Goal: Task Accomplishment & Management: Manage account settings

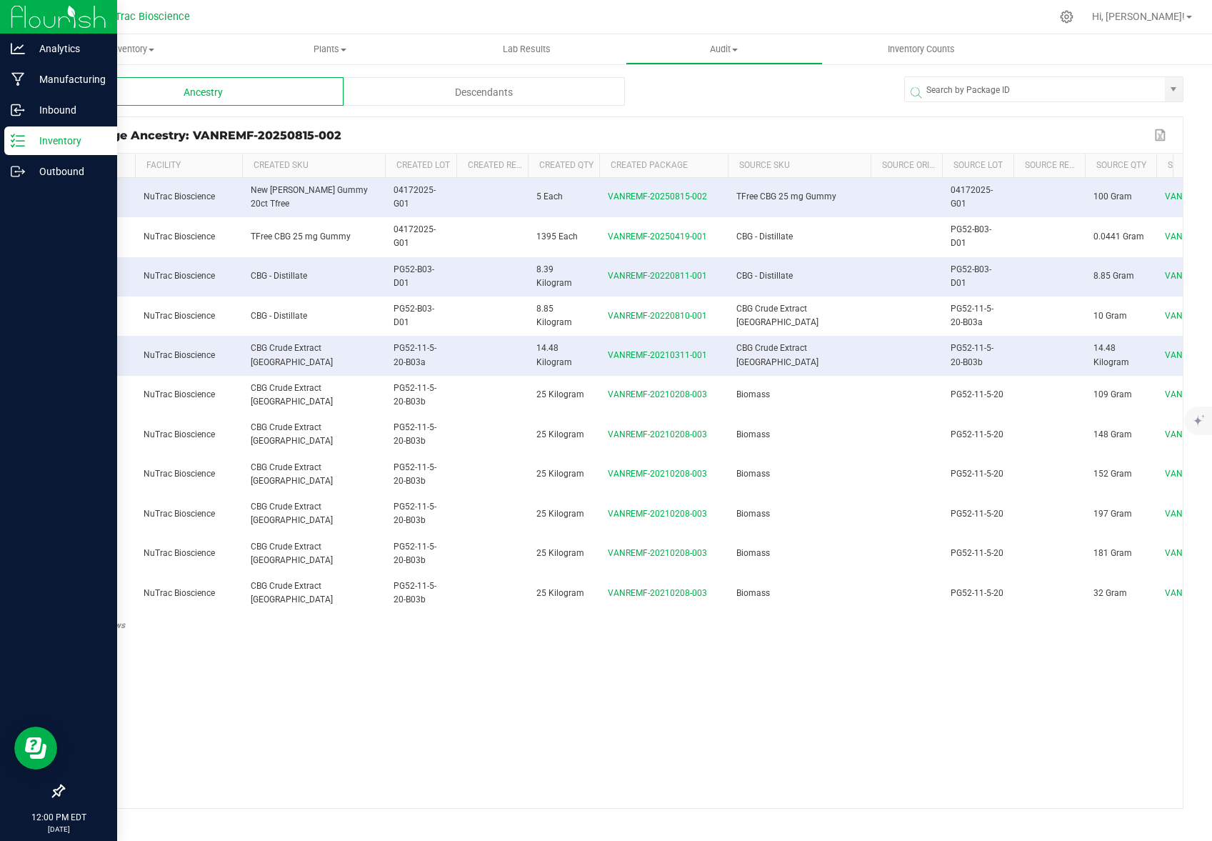
click at [61, 135] on p "Inventory" at bounding box center [68, 140] width 86 height 17
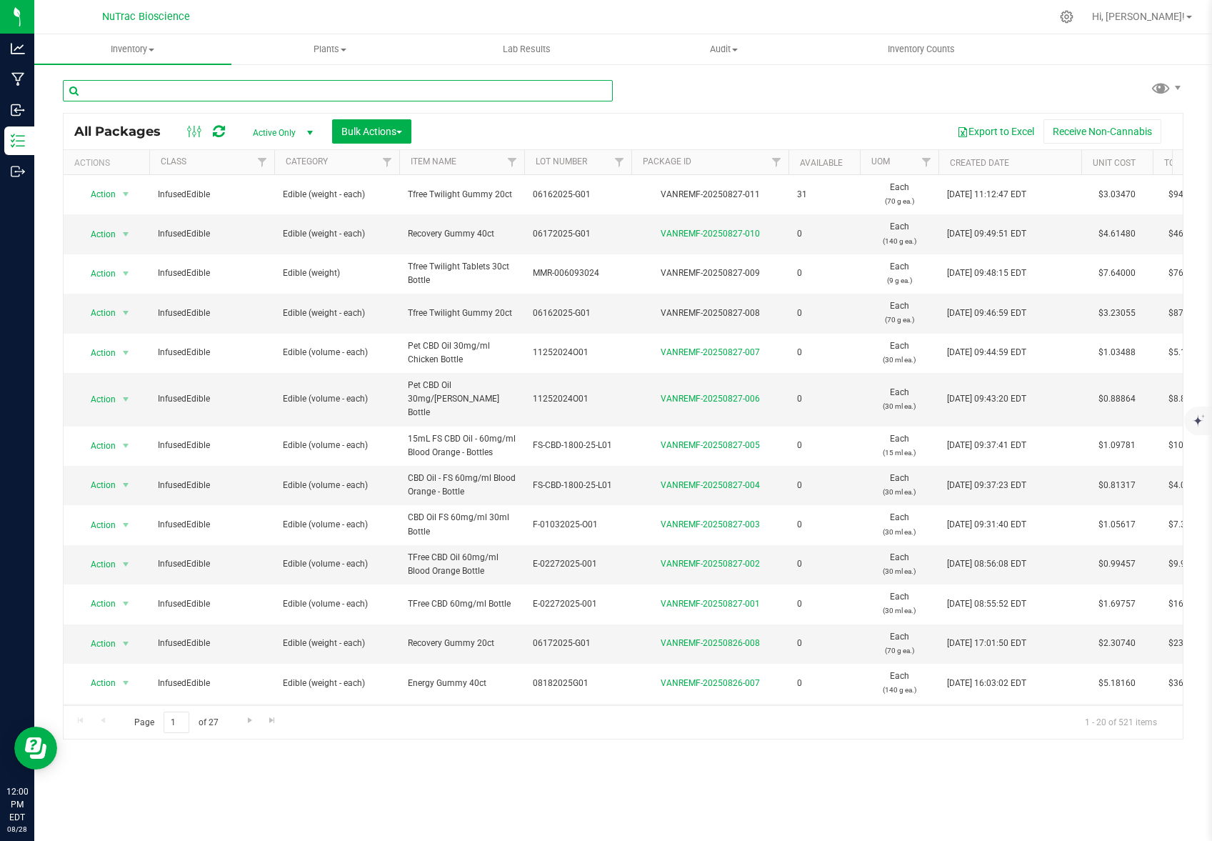
click at [187, 87] on input "text" at bounding box center [338, 90] width 550 height 21
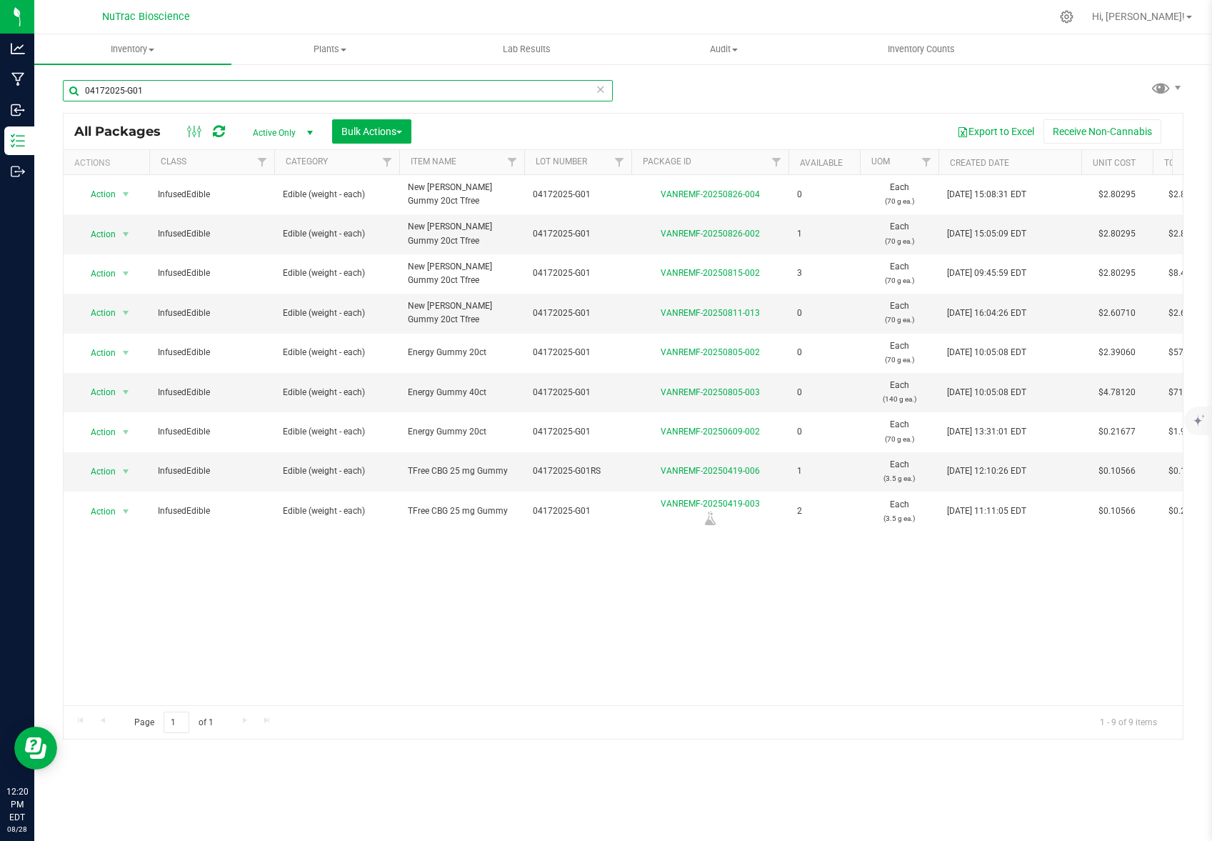
drag, startPoint x: 162, startPoint y: 88, endPoint x: 70, endPoint y: 78, distance: 92.7
click at [71, 78] on div "04172025-G01" at bounding box center [343, 90] width 561 height 46
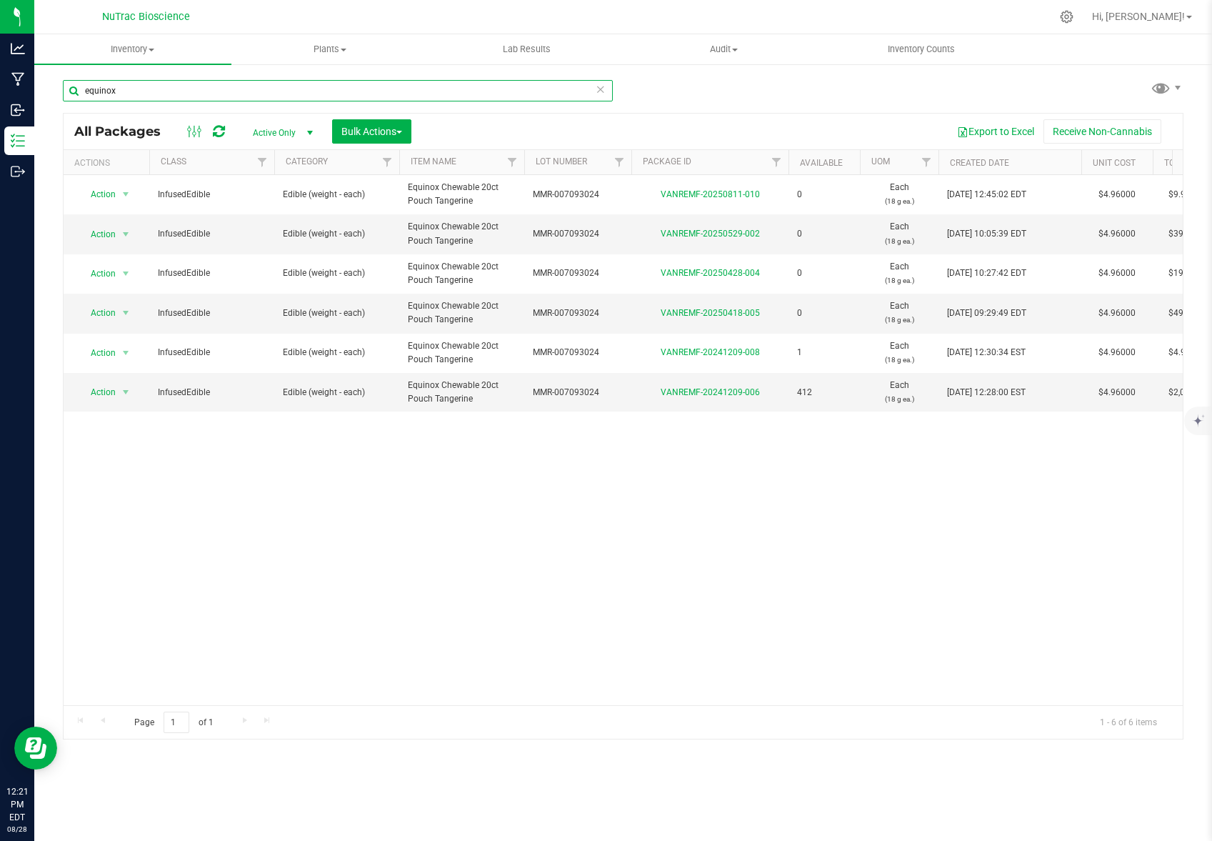
type input "equinox"
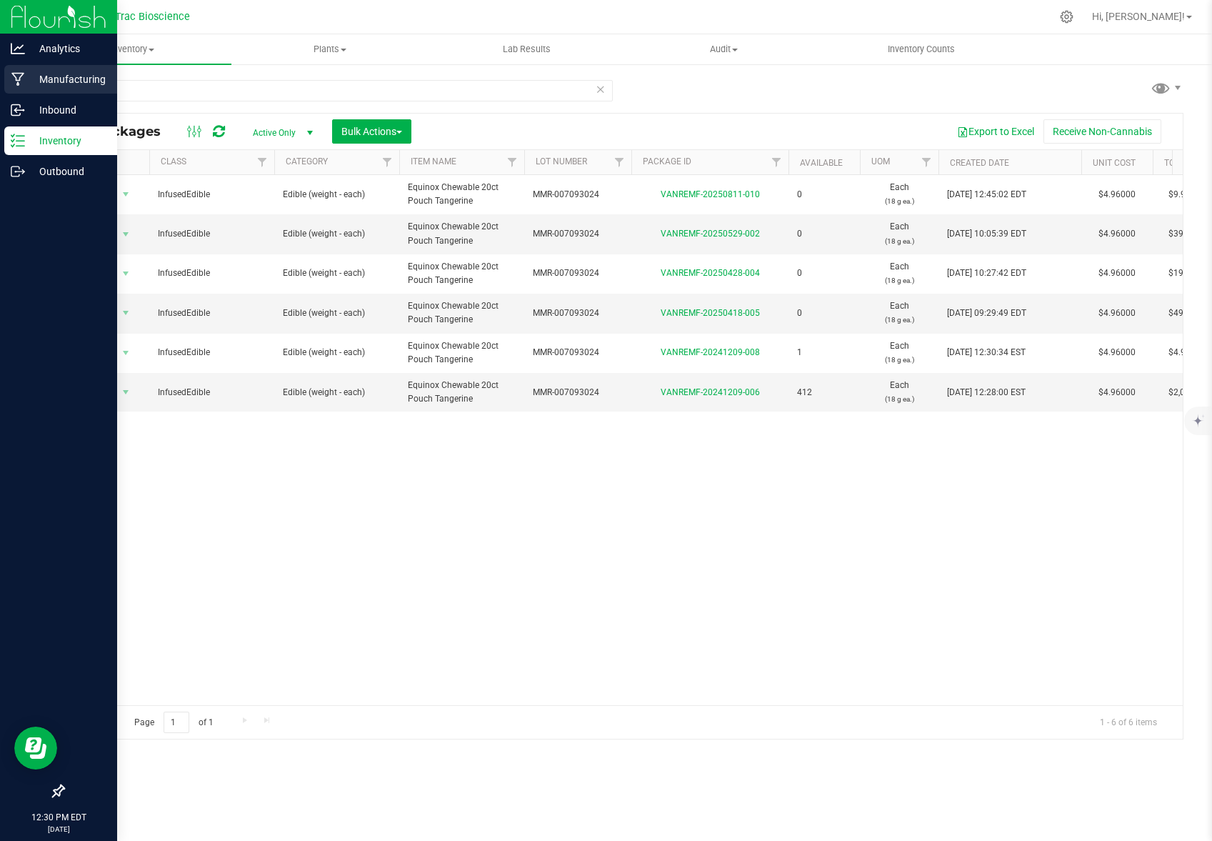
click at [79, 79] on p "Manufacturing" at bounding box center [68, 79] width 86 height 17
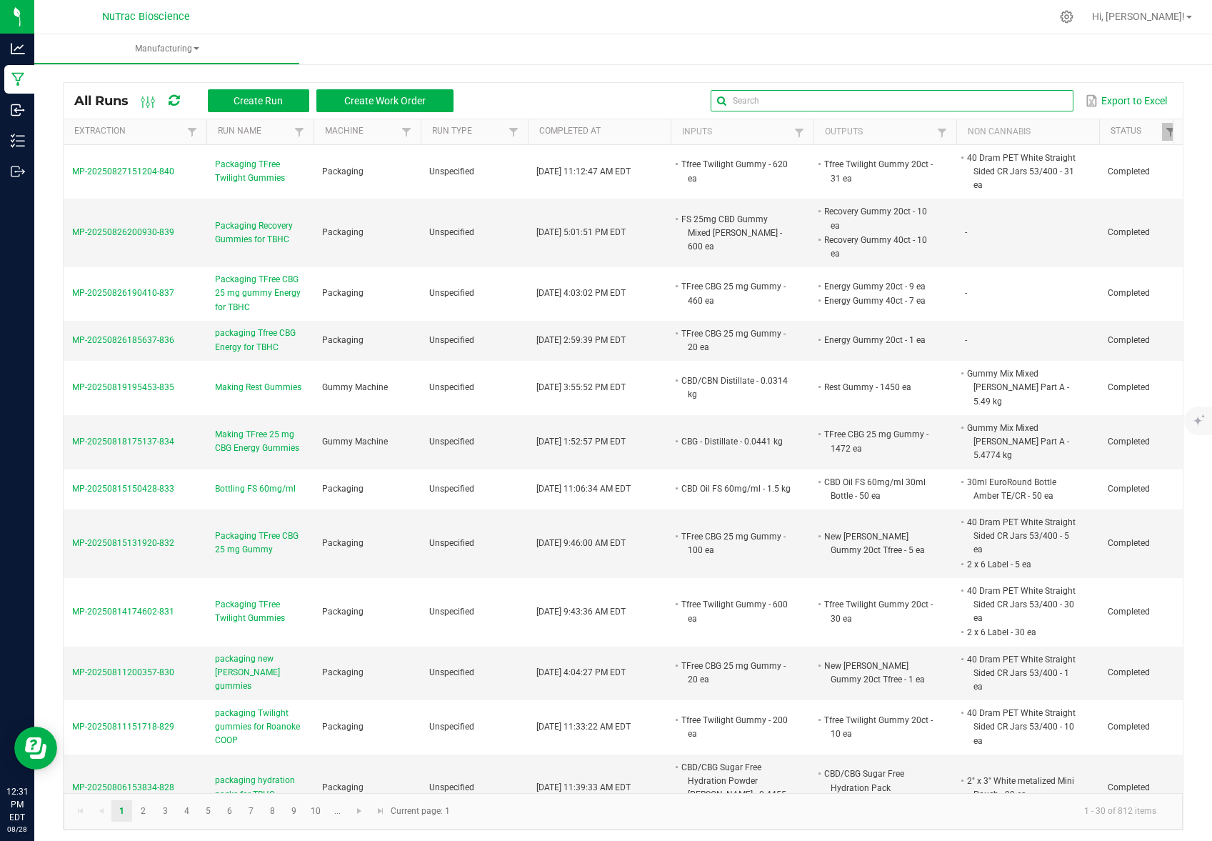
click at [1040, 98] on input "text" at bounding box center [892, 100] width 363 height 21
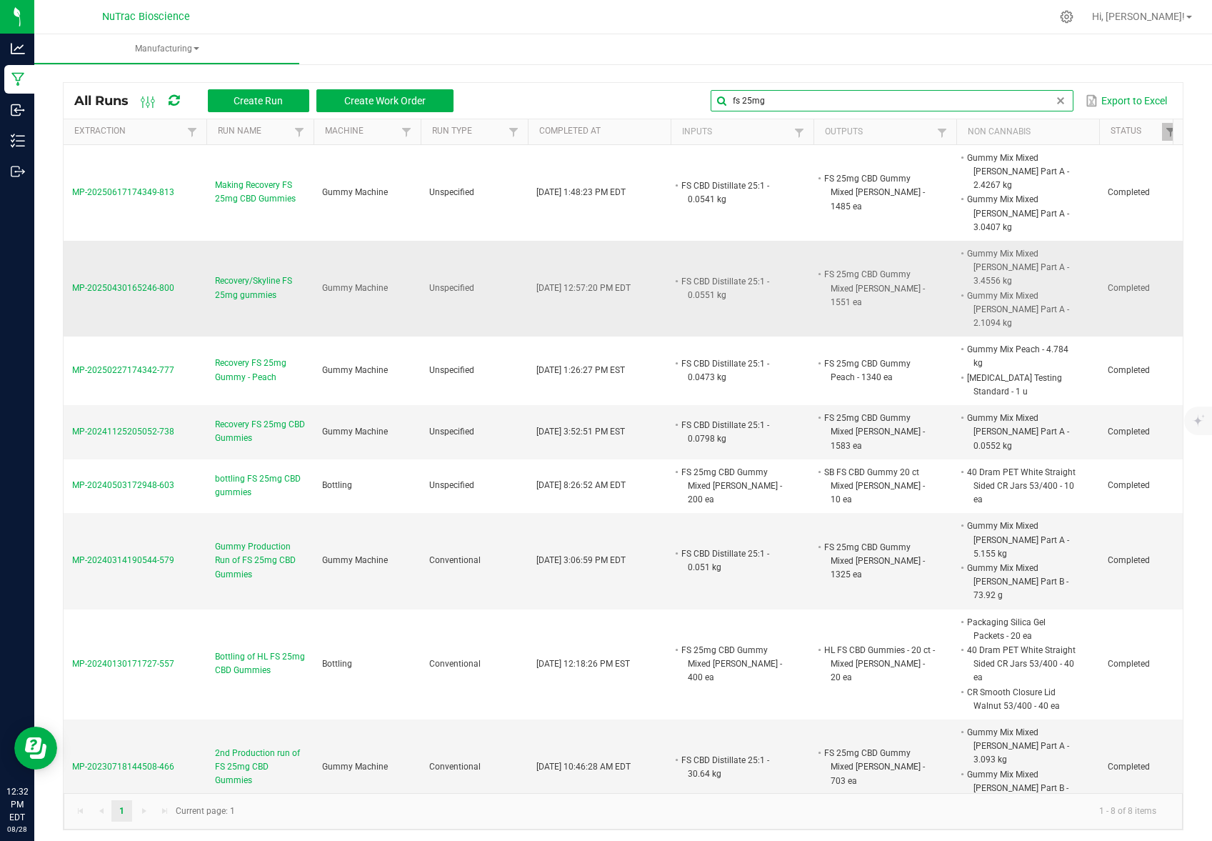
type input "fs 25mg"
click at [134, 283] on span "MP-20250430165246-800" at bounding box center [123, 288] width 102 height 10
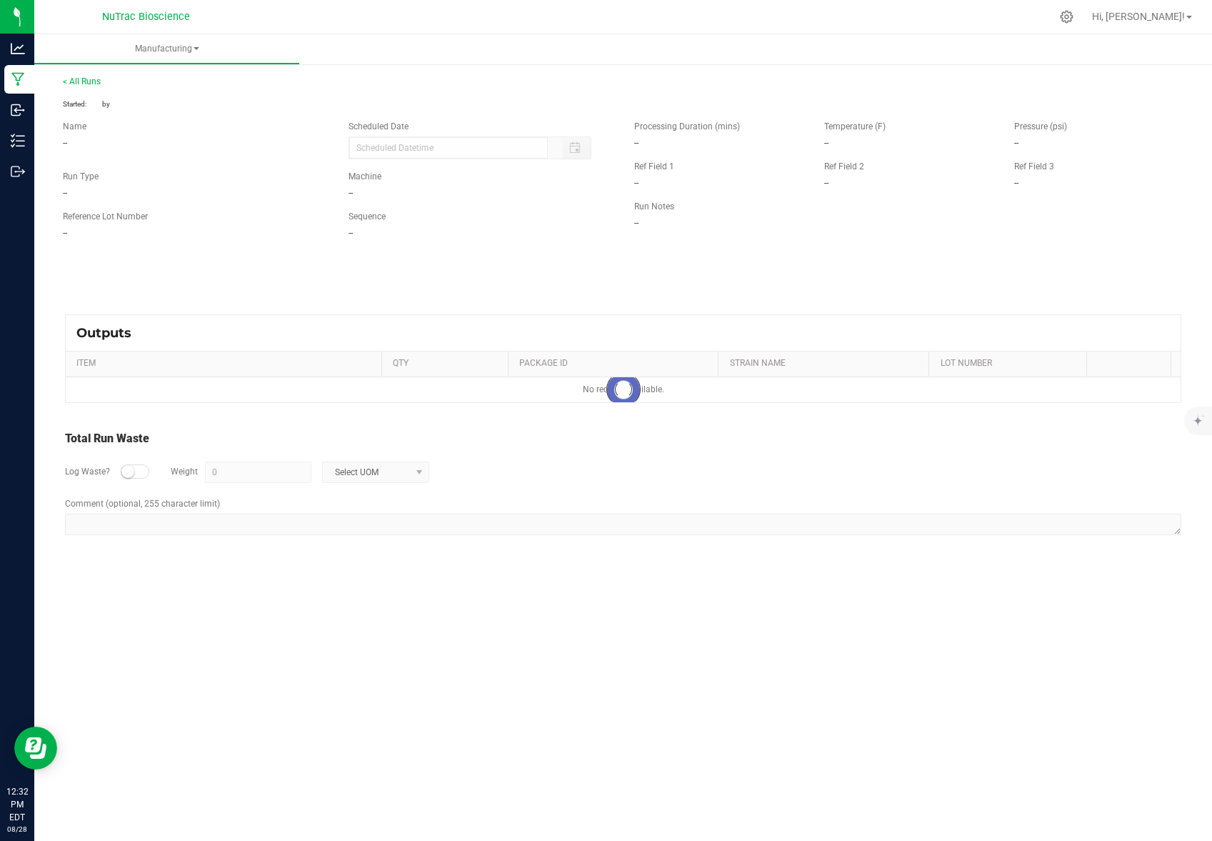
type input "[DATE] 12:48 PM"
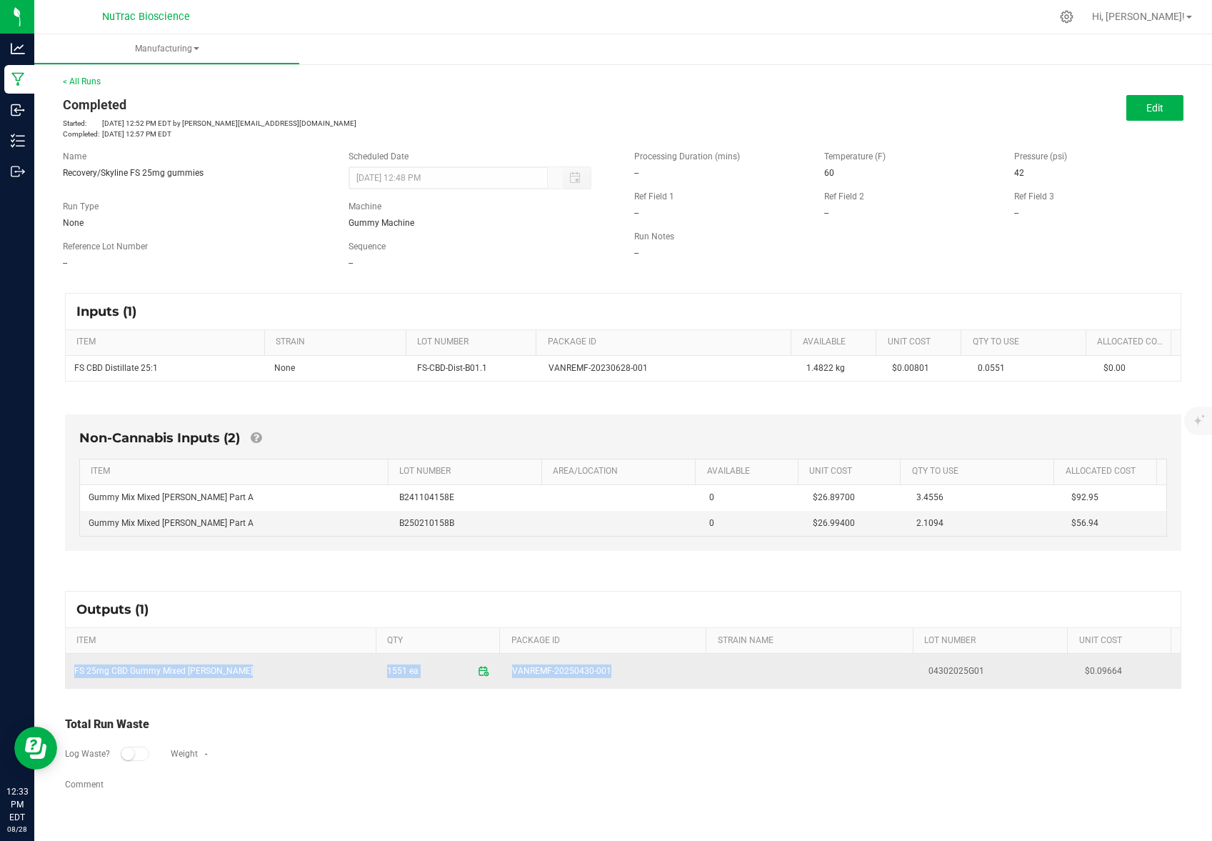
drag, startPoint x: 76, startPoint y: 671, endPoint x: 610, endPoint y: 677, distance: 534.4
click at [610, 677] on tr "FS 25mg CBD Gummy Mixed [PERSON_NAME] 1551 ea VANREMF-20250430-001 04302025G01 …" at bounding box center [623, 671] width 1115 height 34
copy tr "FS 25mg CBD Gummy Mixed [PERSON_NAME] 1551 ea VANREMF-20250430-001"
click at [220, 671] on td "FS 25mg CBD Gummy Mixed [PERSON_NAME]" at bounding box center [222, 671] width 313 height 34
drag, startPoint x: 207, startPoint y: 670, endPoint x: 69, endPoint y: 674, distance: 137.9
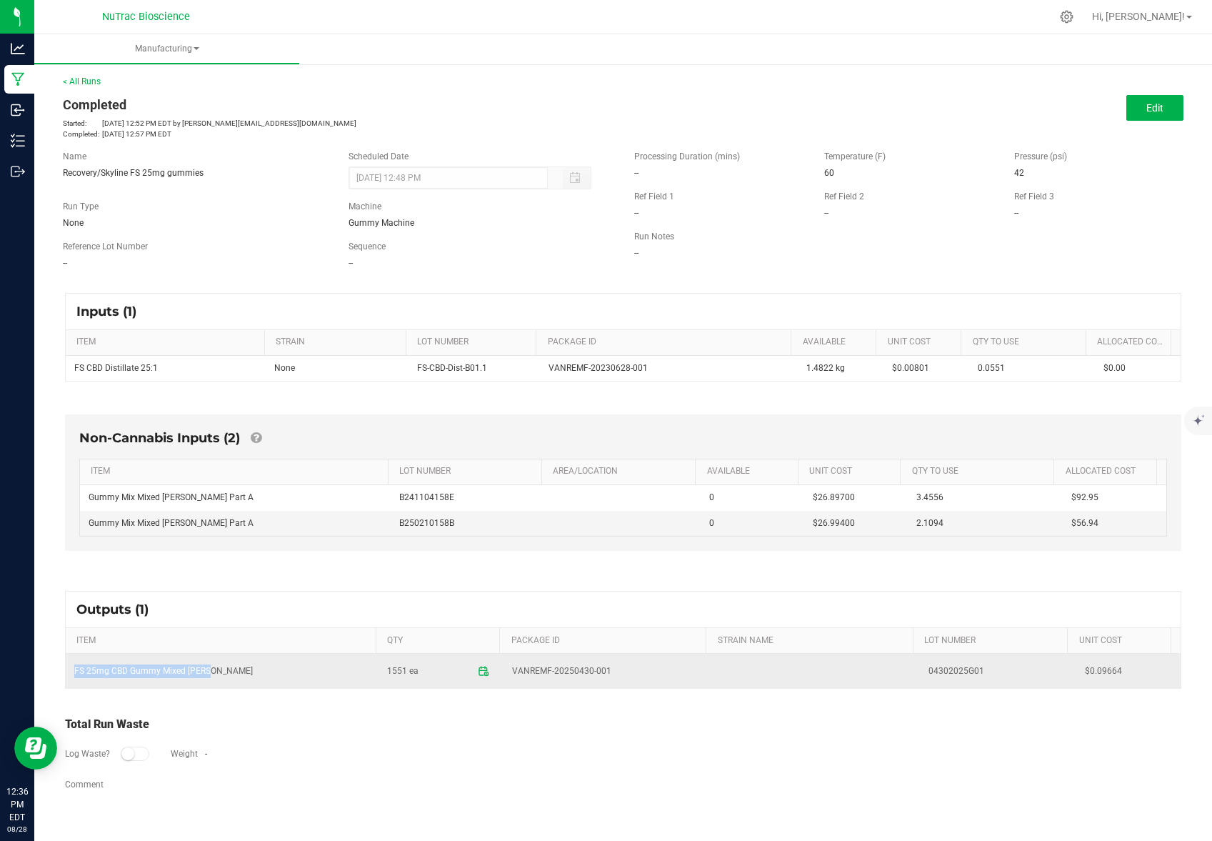
click at [69, 674] on td "FS 25mg CBD Gummy Mixed [PERSON_NAME]" at bounding box center [222, 671] width 313 height 34
copy td "FS 25mg CBD Gummy Mixed [PERSON_NAME]"
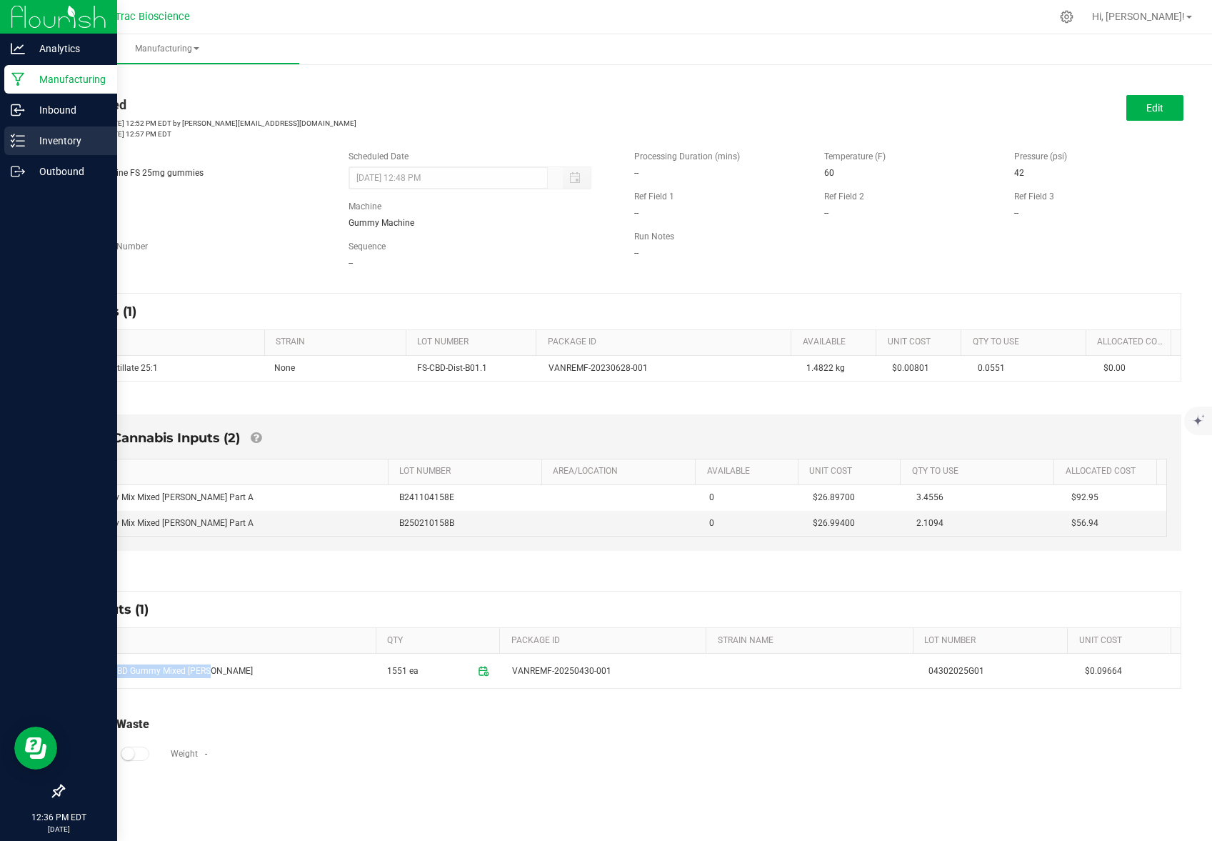
click at [50, 141] on p "Inventory" at bounding box center [68, 140] width 86 height 17
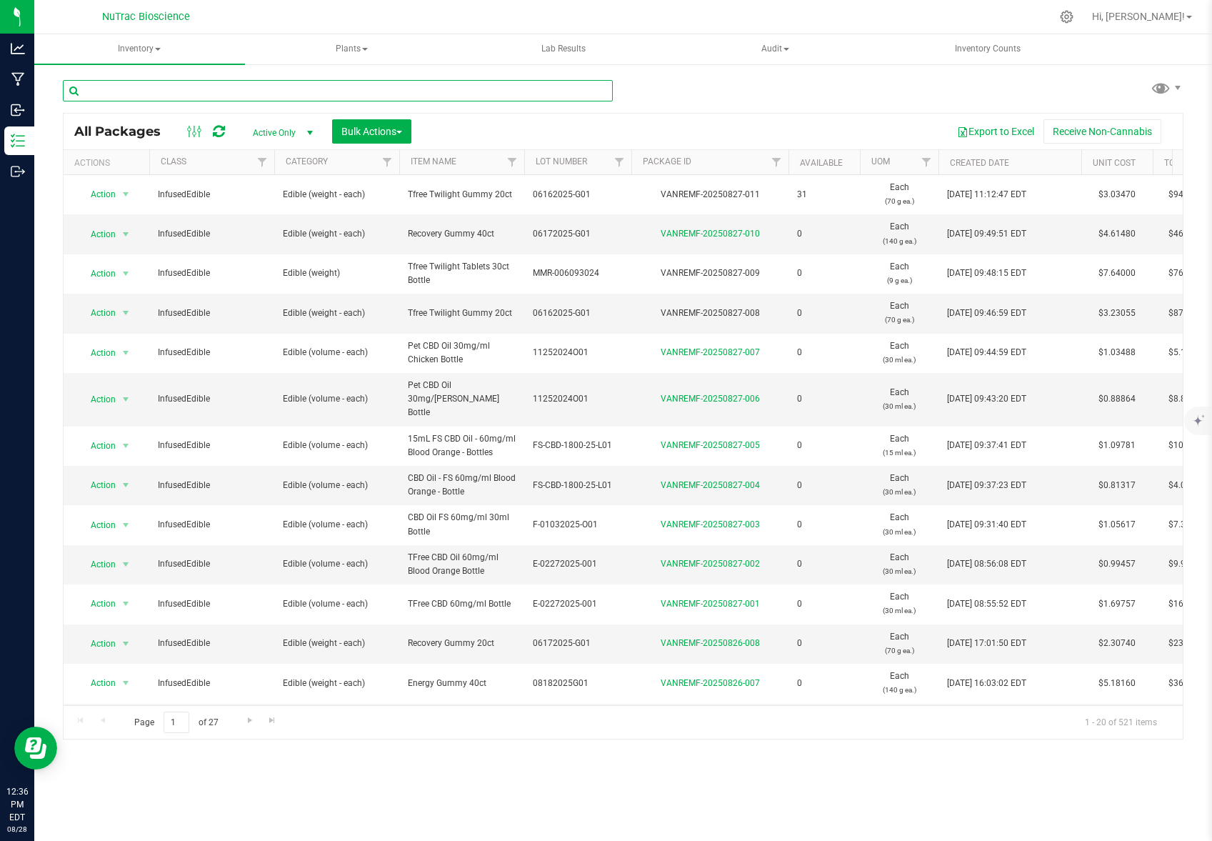
click at [184, 92] on input "text" at bounding box center [338, 90] width 550 height 21
paste input "FS 25mg CBD Gummy Mixed [PERSON_NAME]"
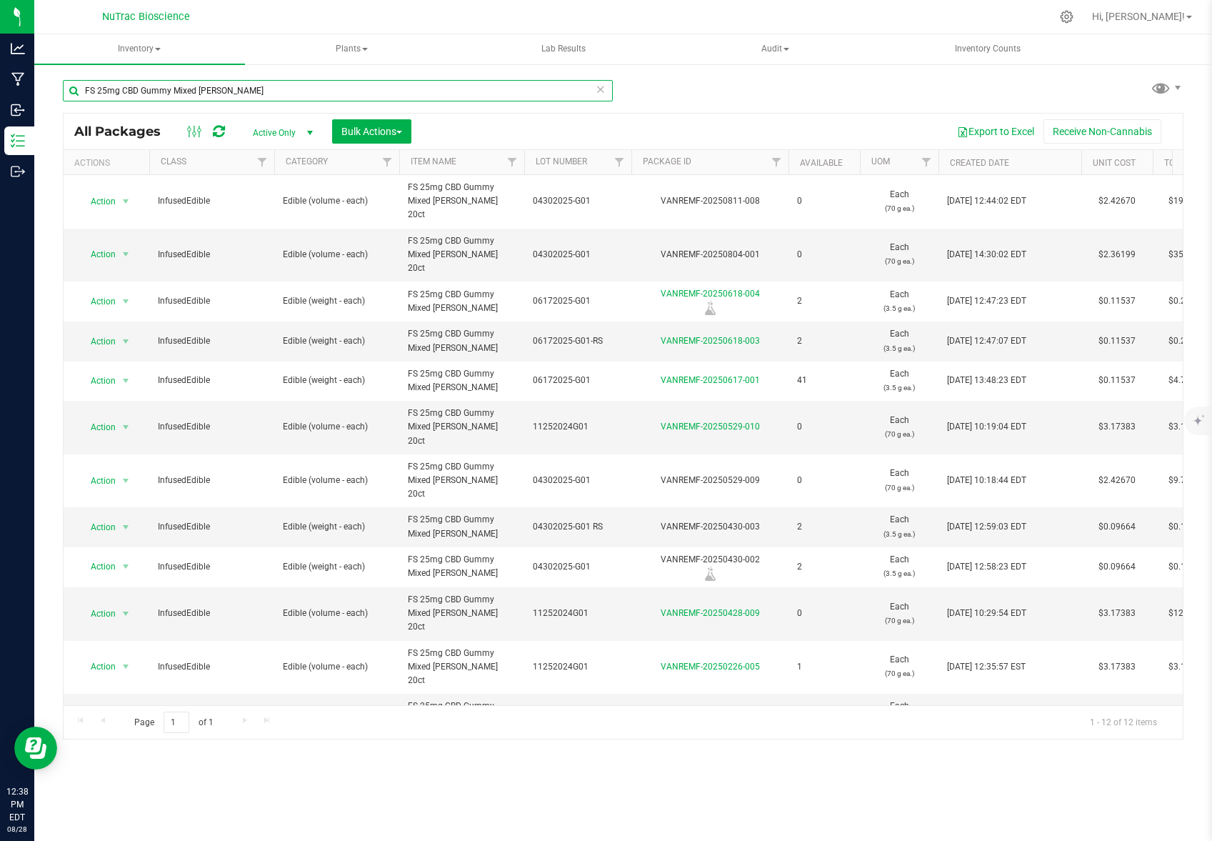
drag, startPoint x: 246, startPoint y: 95, endPoint x: 78, endPoint y: 86, distance: 168.1
click at [78, 86] on input "FS 25mg CBD Gummy Mixed [PERSON_NAME]" at bounding box center [338, 90] width 550 height 21
paste input "VANREMF-20250617-001"
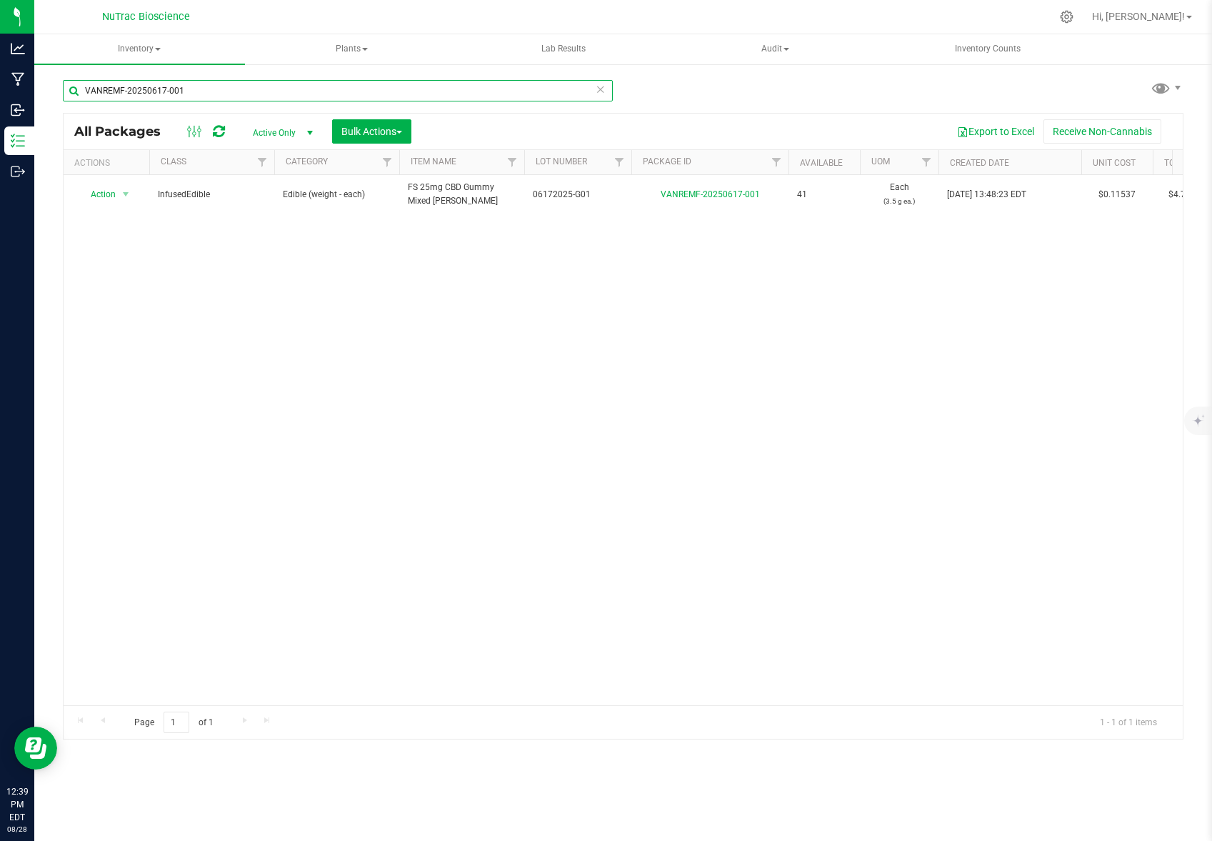
drag, startPoint x: 207, startPoint y: 91, endPoint x: 80, endPoint y: 92, distance: 127.2
click at [80, 92] on input "VANREMF-20250617-001" at bounding box center [338, 90] width 550 height 21
drag, startPoint x: 209, startPoint y: 92, endPoint x: 74, endPoint y: 91, distance: 135.0
click at [74, 91] on input "VANREMF-20250617-001" at bounding box center [338, 90] width 550 height 21
drag, startPoint x: 208, startPoint y: 90, endPoint x: 65, endPoint y: 91, distance: 142.9
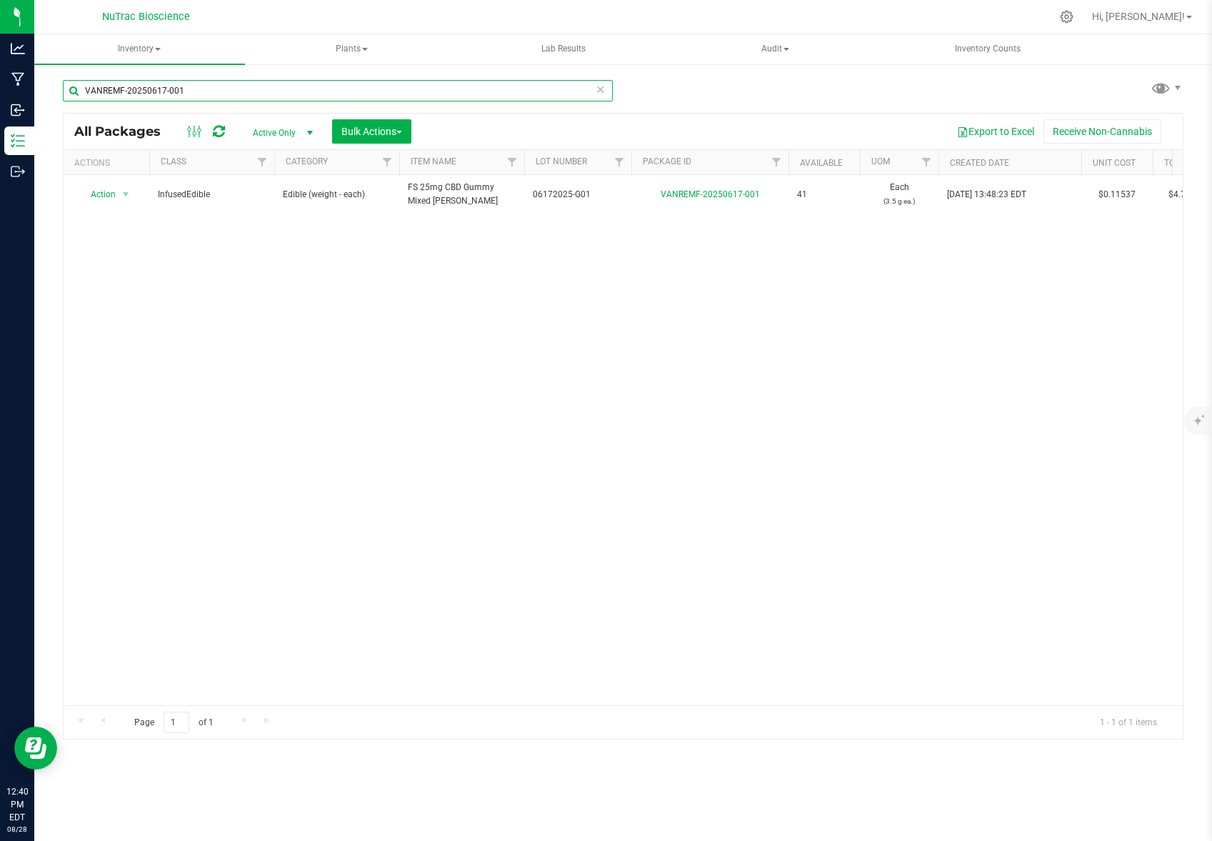
click at [66, 91] on input "VANREMF-20250617-001" at bounding box center [338, 90] width 550 height 21
paste input "FS 25mg CBD Gummy Mixed [PERSON_NAME]"
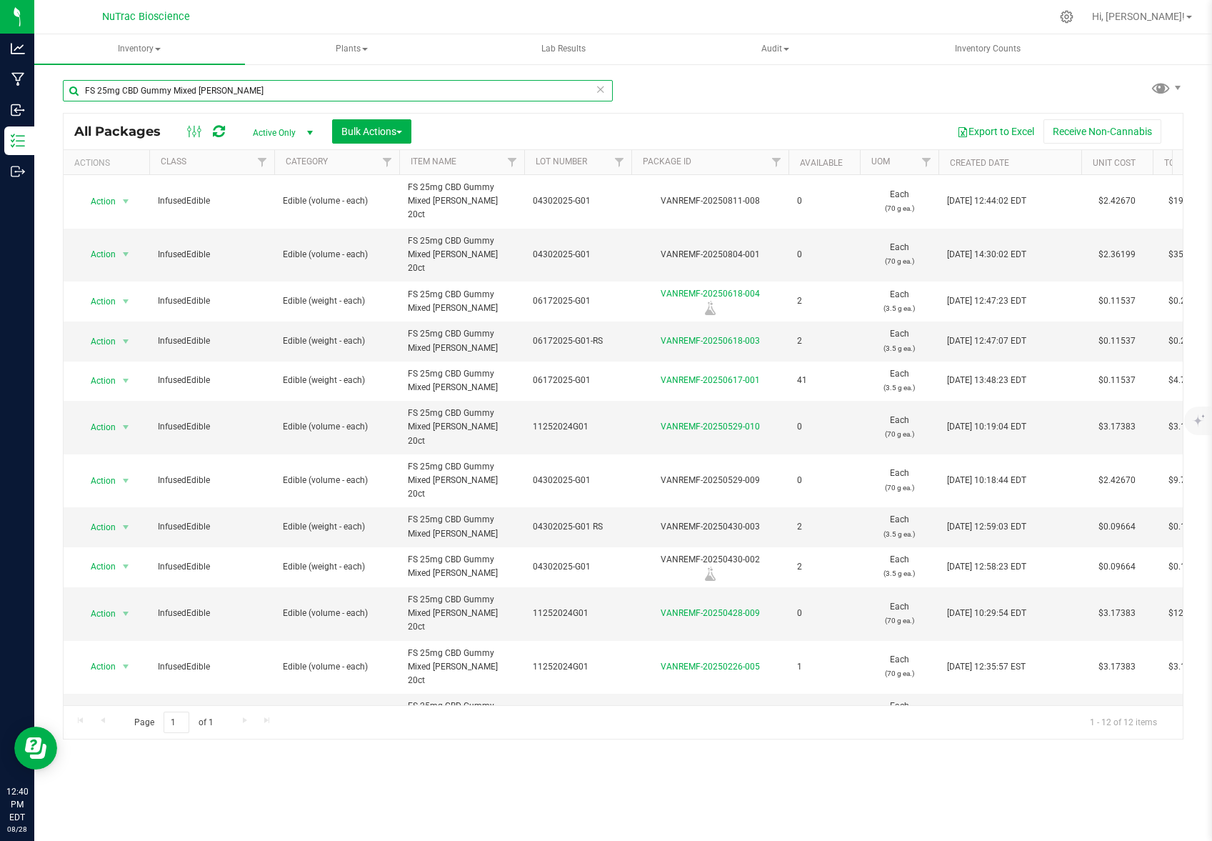
drag, startPoint x: 249, startPoint y: 87, endPoint x: 70, endPoint y: 95, distance: 178.8
click at [73, 95] on input "FS 25mg CBD Gummy Mixed [PERSON_NAME]" at bounding box center [338, 90] width 550 height 21
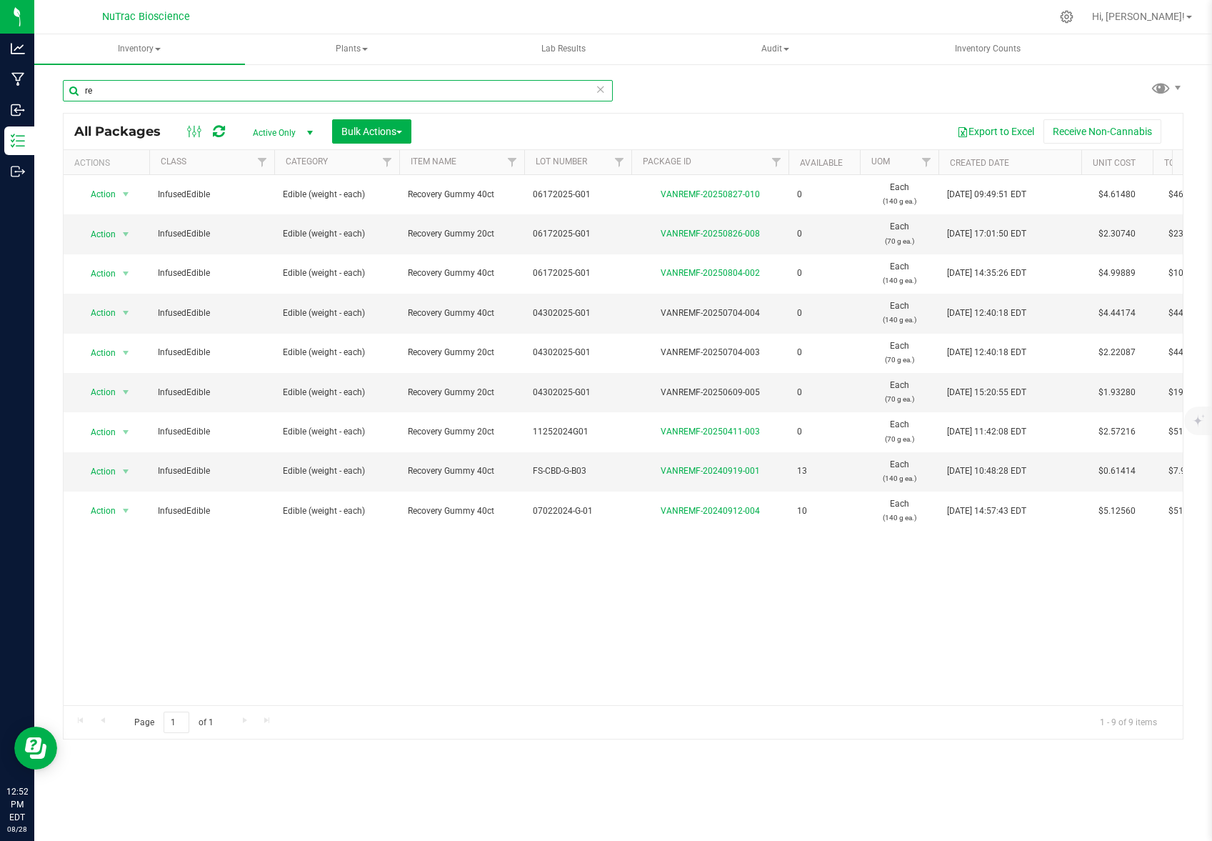
type input "r"
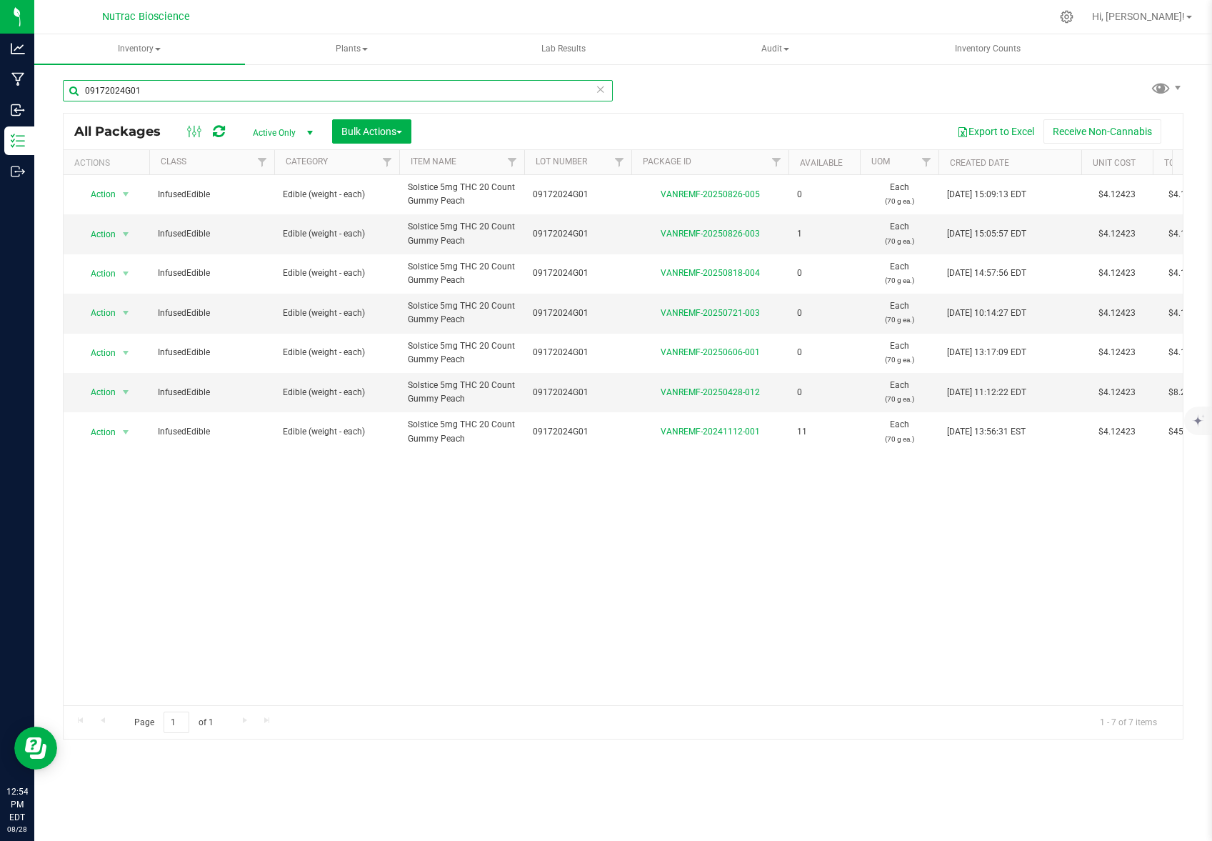
type input "09172024G01"
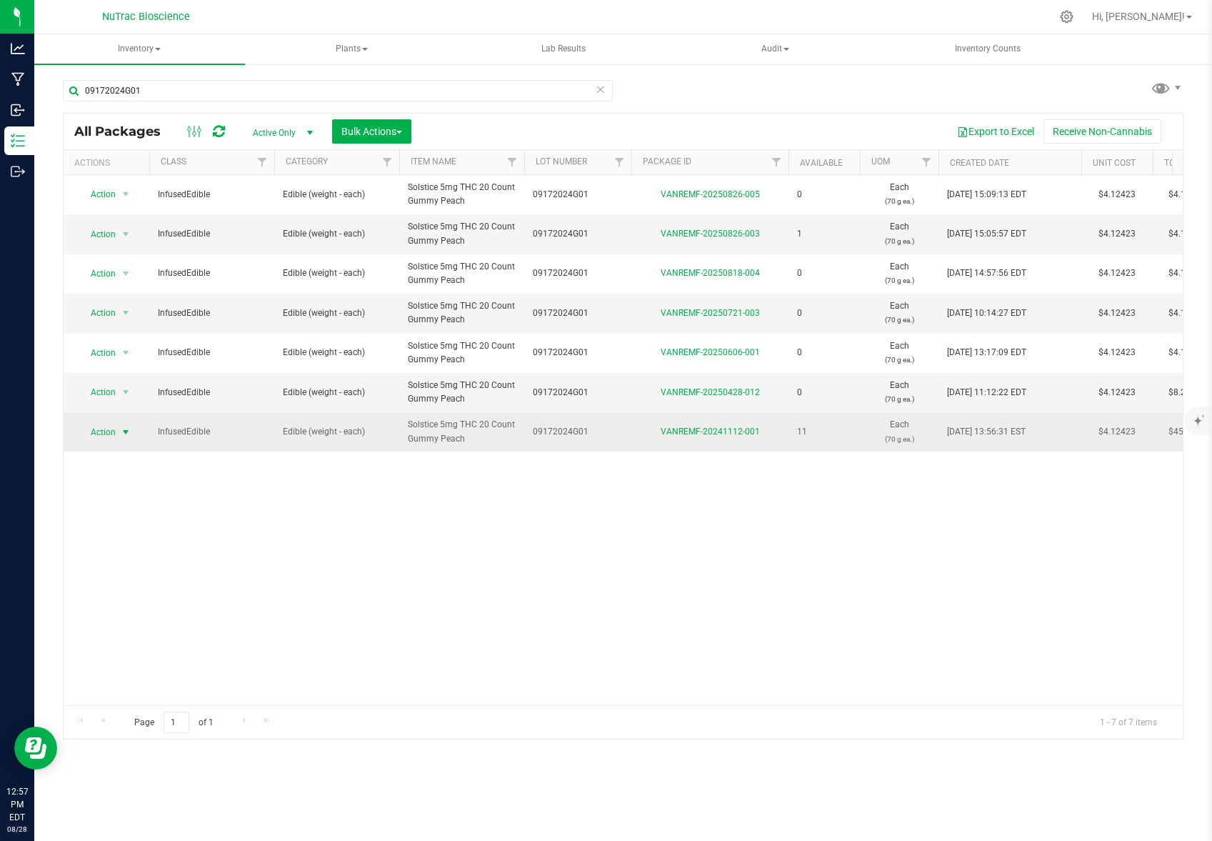
click at [125, 429] on span "select" at bounding box center [125, 432] width 11 height 11
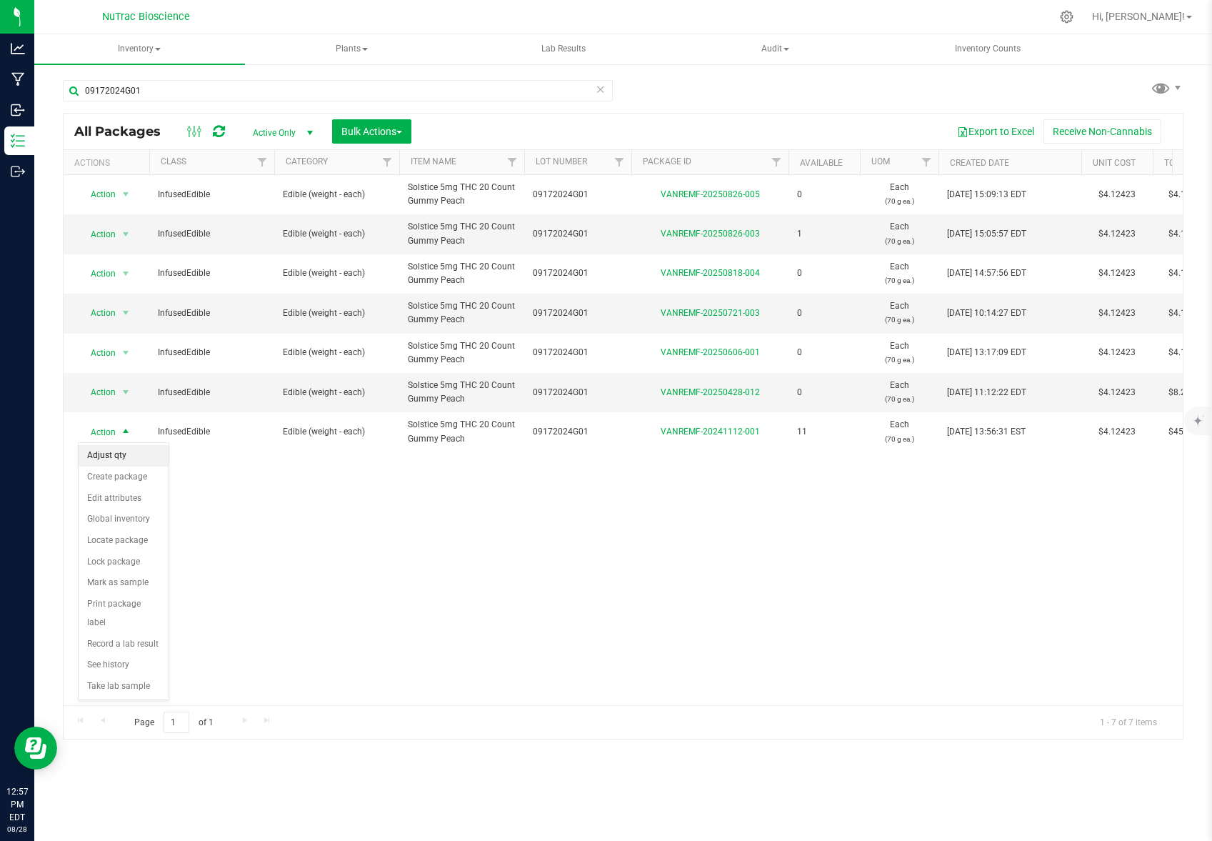
click at [105, 457] on li "Adjust qty" at bounding box center [124, 455] width 90 height 21
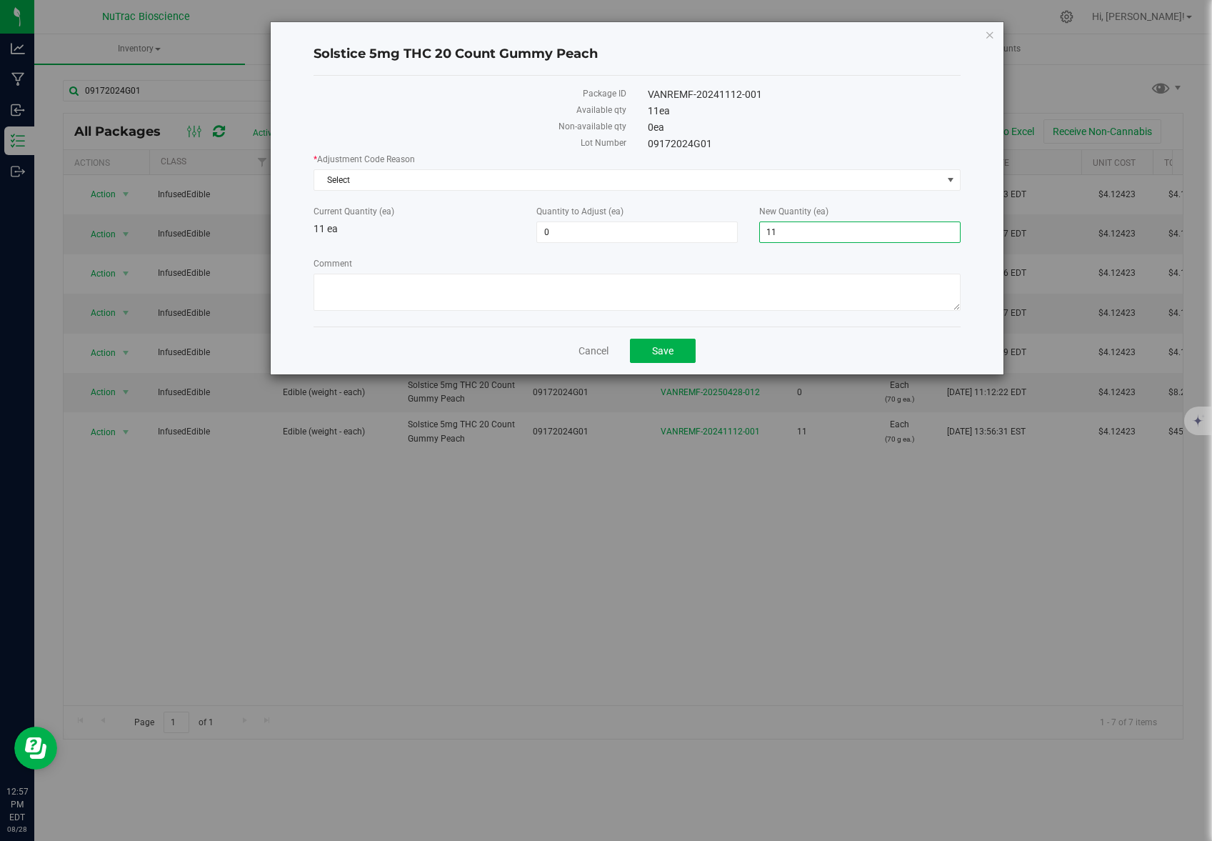
drag, startPoint x: 798, startPoint y: 235, endPoint x: 757, endPoint y: 238, distance: 40.8
click at [757, 238] on div "New Quantity (ea) 11 11" at bounding box center [860, 224] width 223 height 38
drag, startPoint x: 783, startPoint y: 235, endPoint x: 763, endPoint y: 234, distance: 20.0
click at [763, 234] on input "11" at bounding box center [860, 232] width 200 height 20
type input "0"
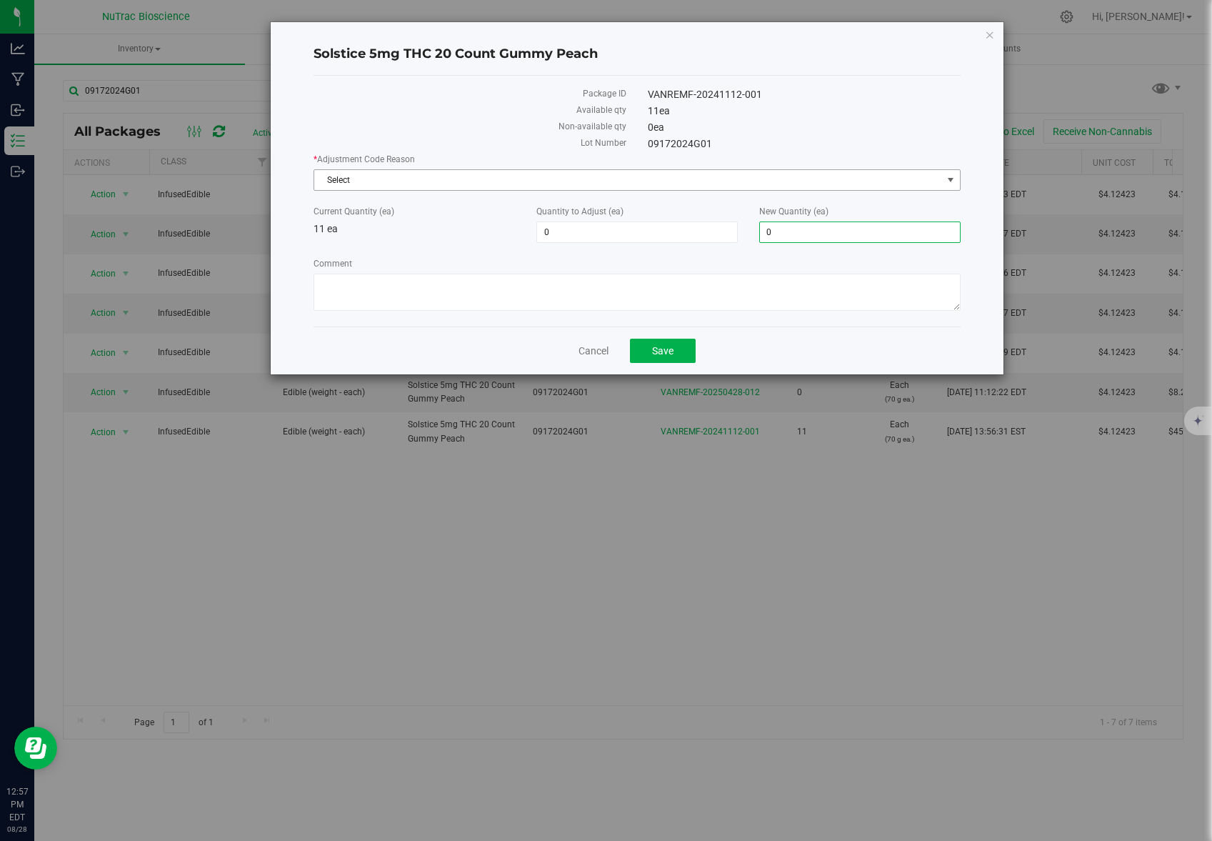
type input "-11"
type input "0"
click at [474, 174] on span "Select" at bounding box center [627, 180] width 627 height 20
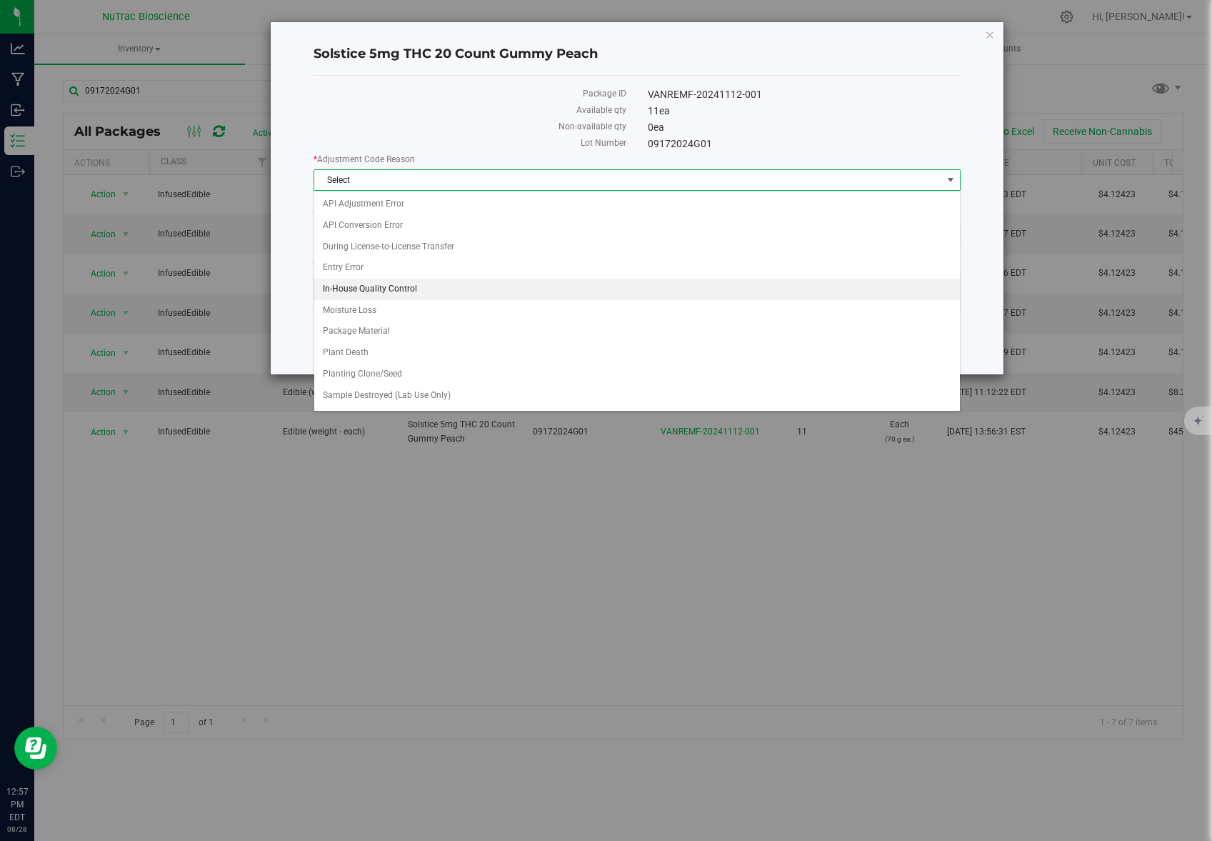
click at [448, 289] on li "In-House Quality Control" at bounding box center [636, 289] width 645 height 21
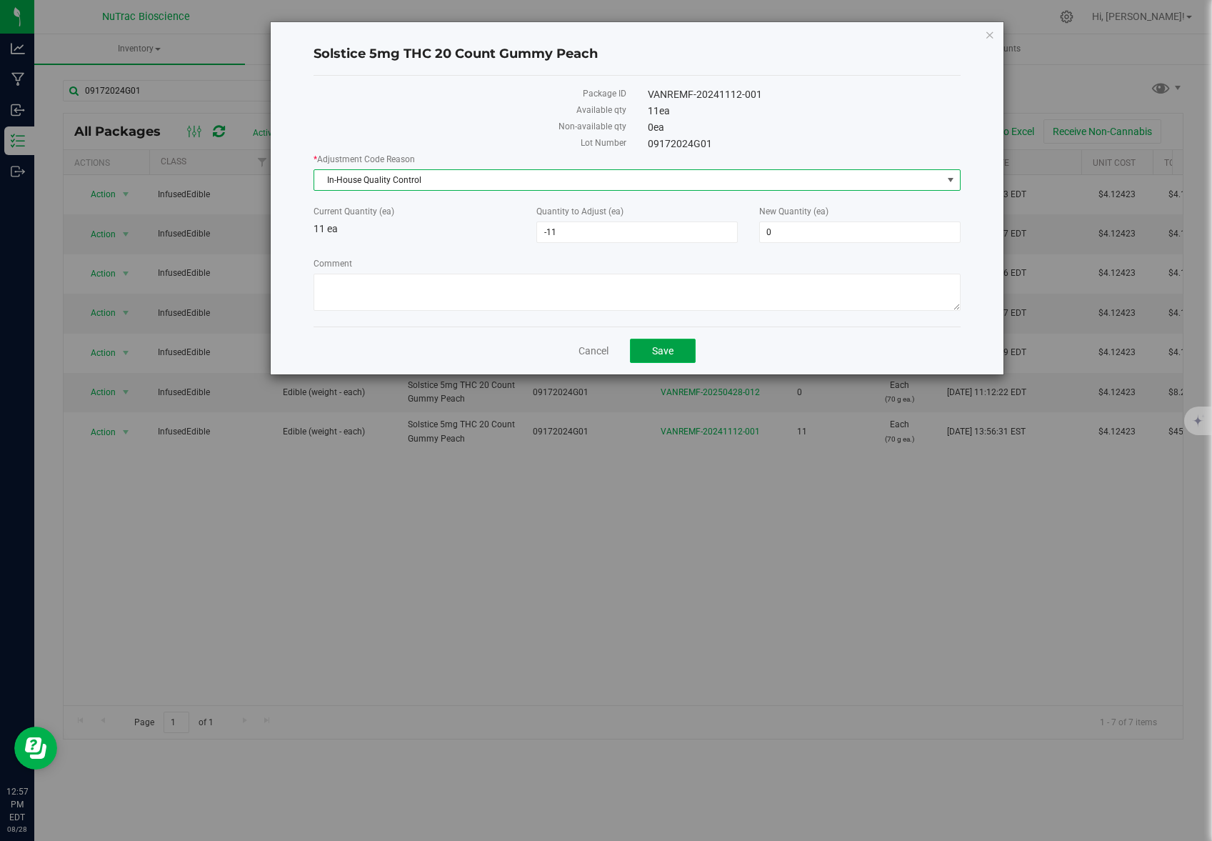
click at [664, 350] on span "Save" at bounding box center [662, 350] width 21 height 11
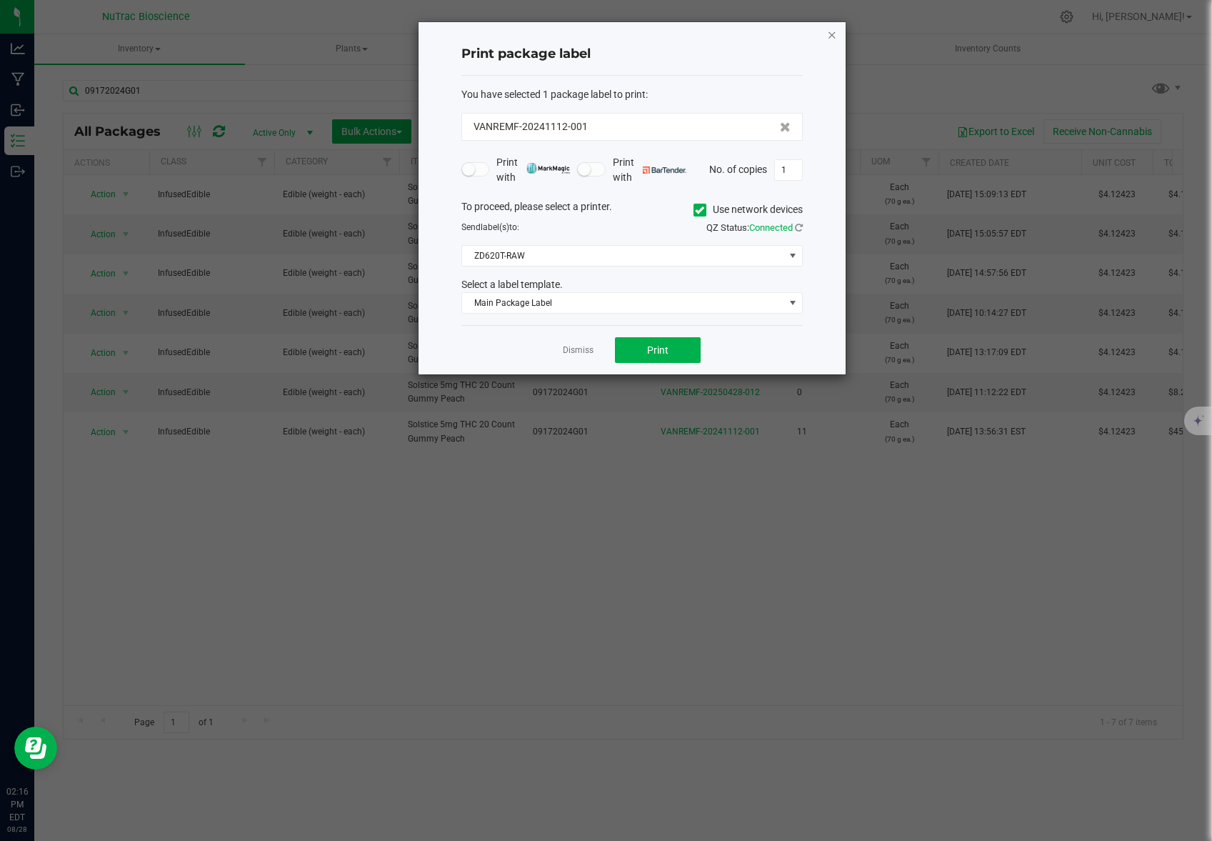
click at [835, 38] on icon "button" at bounding box center [832, 34] width 10 height 17
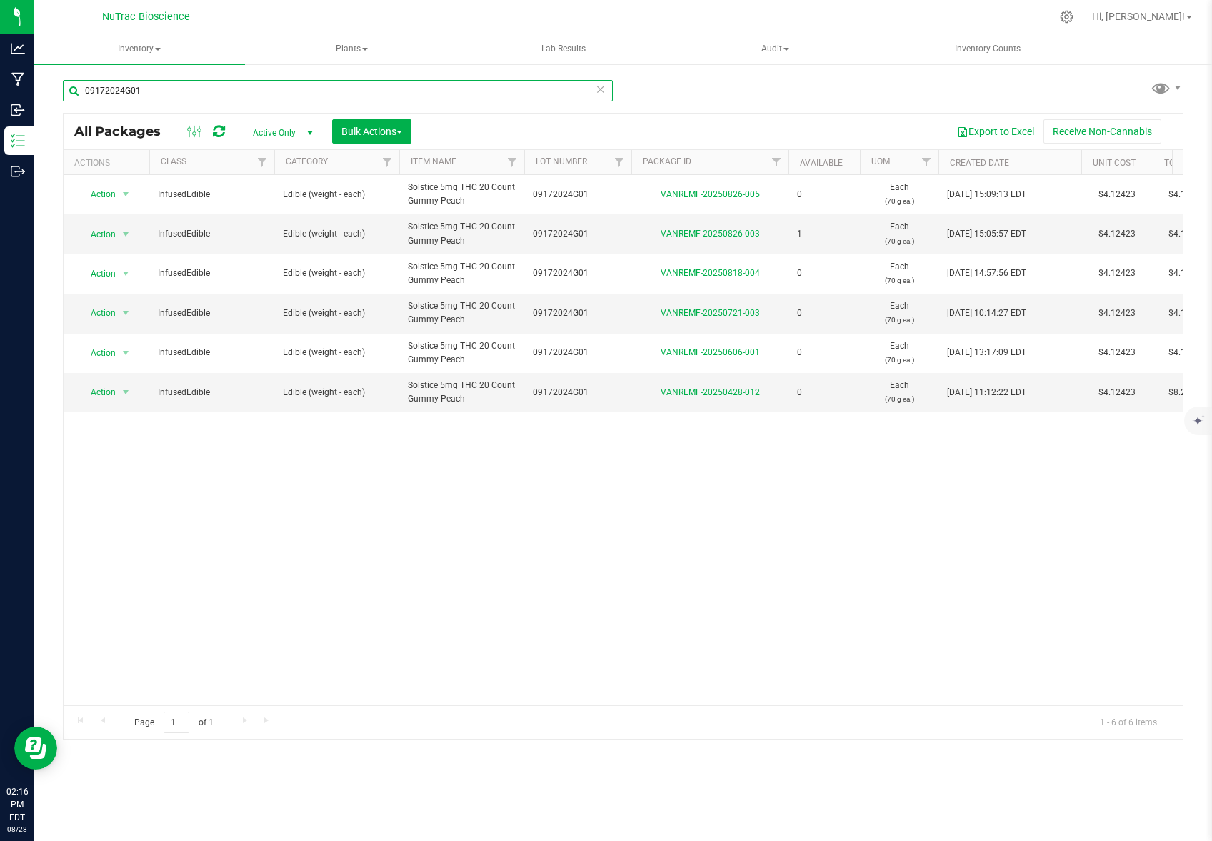
drag, startPoint x: 189, startPoint y: 92, endPoint x: 56, endPoint y: 89, distance: 132.9
click at [56, 89] on div "09172024G01 All Packages Active Only Active Only Lab Samples Locked All Bulk Ac…" at bounding box center [623, 281] width 1178 height 436
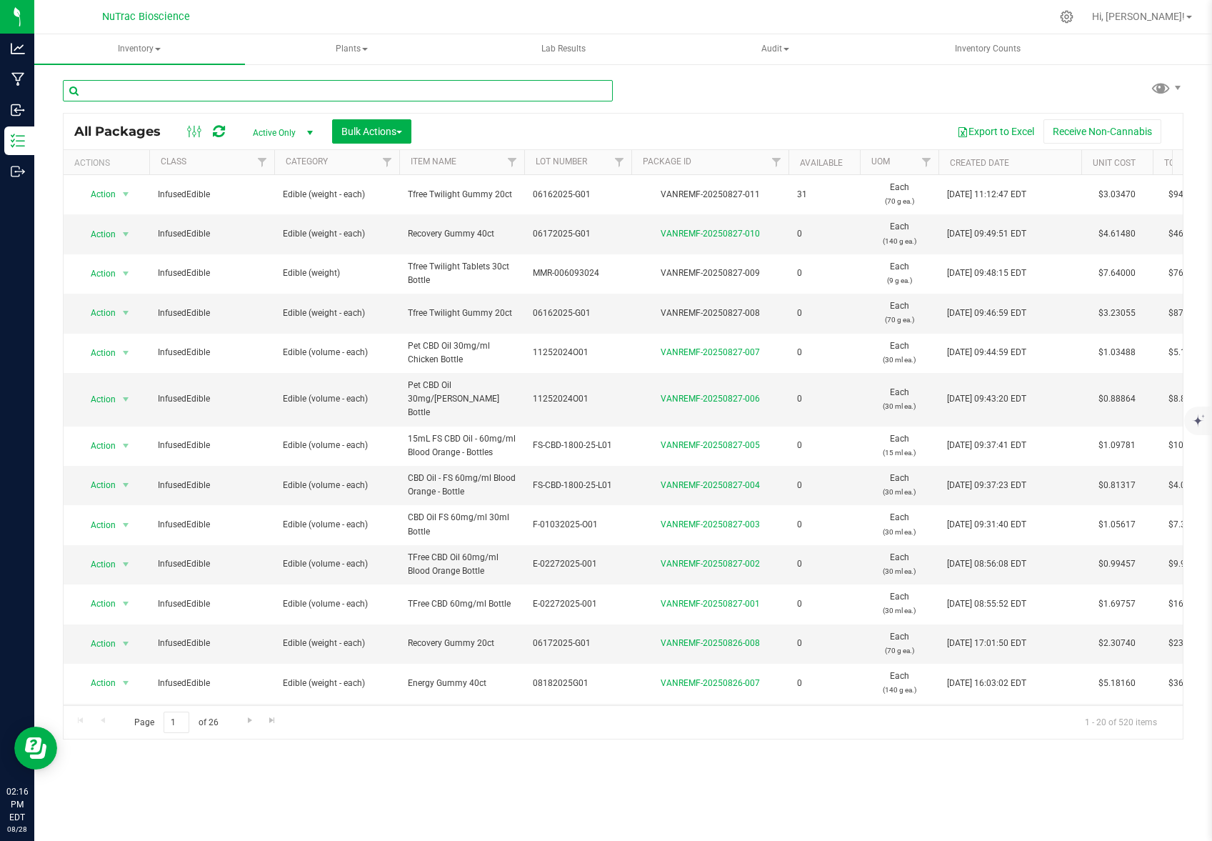
click at [251, 93] on input "text" at bounding box center [338, 90] width 550 height 21
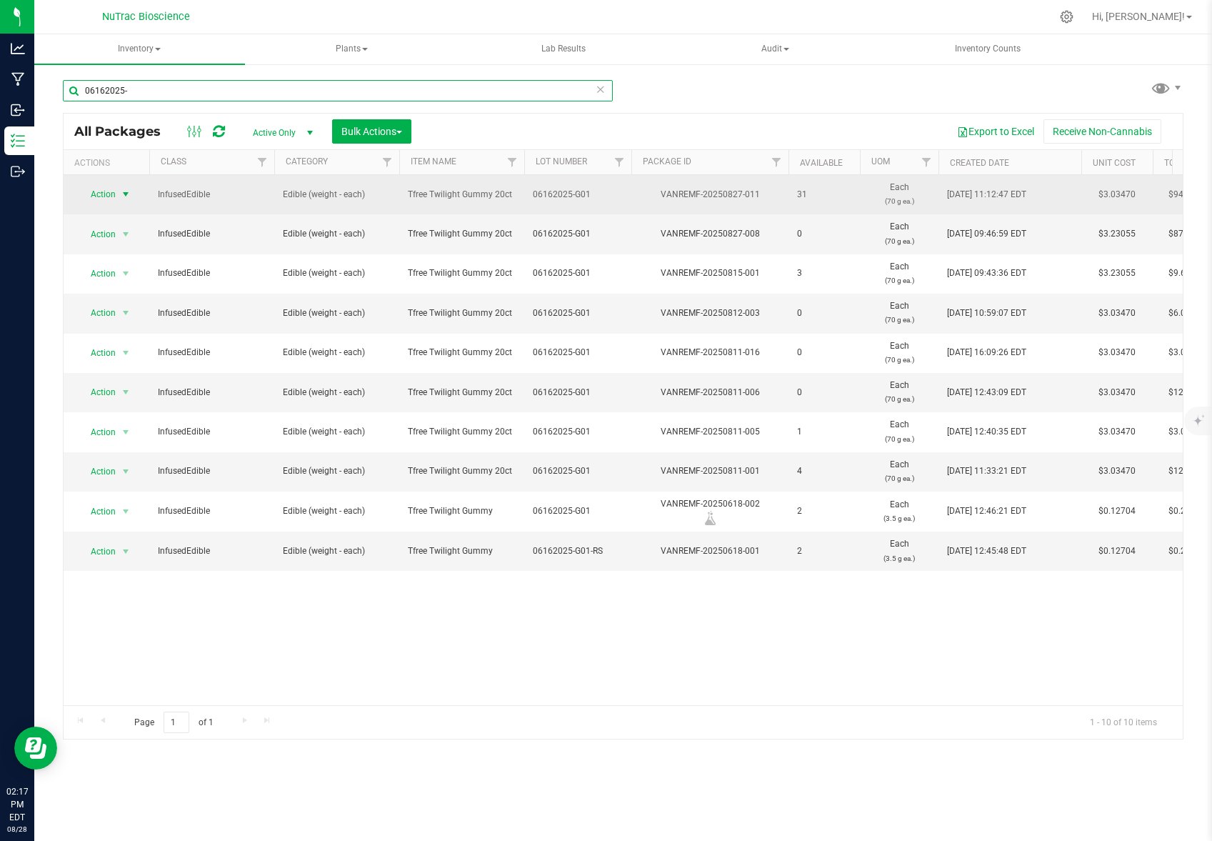
type input "06162025-"
click at [106, 194] on span "Action" at bounding box center [97, 194] width 39 height 20
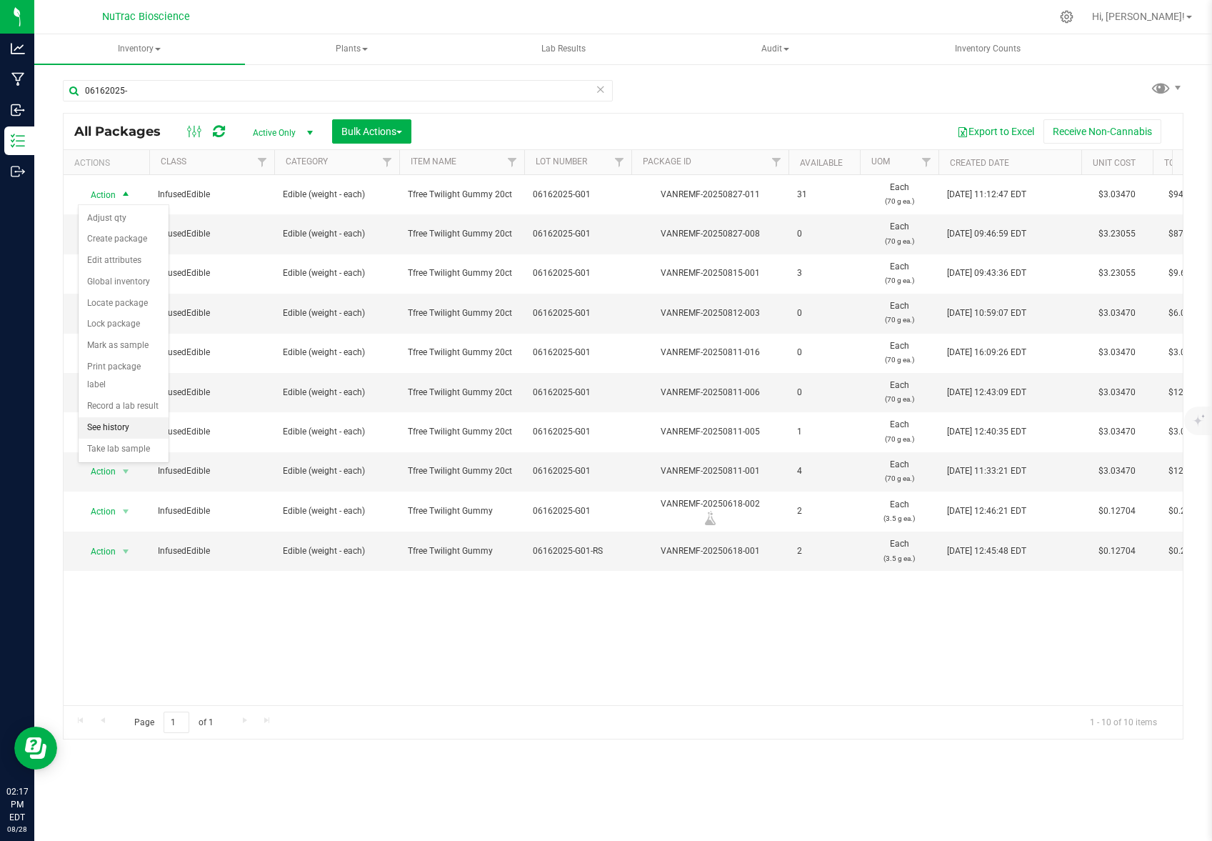
click at [121, 417] on li "See history" at bounding box center [124, 427] width 90 height 21
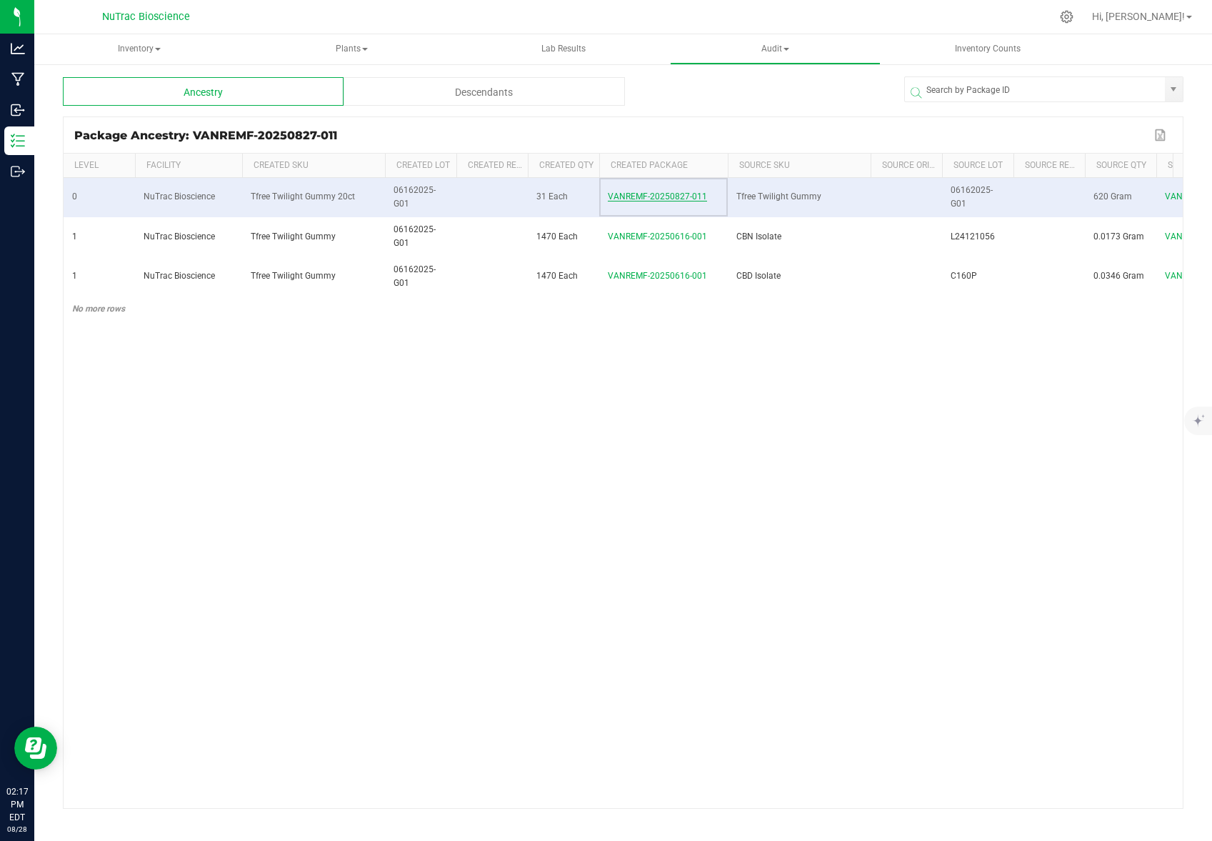
click at [659, 198] on span "VANREMF-20250827-011" at bounding box center [657, 196] width 99 height 10
click at [665, 194] on span "VANREMF-20250827-011" at bounding box center [657, 196] width 99 height 10
